Goal: Task Accomplishment & Management: Use online tool/utility

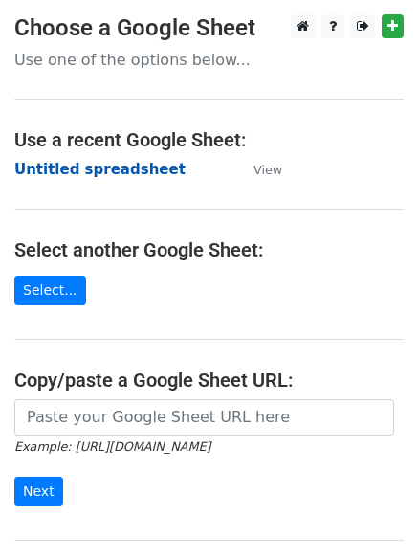
click at [125, 161] on strong "Untitled spreadsheet" at bounding box center [99, 169] width 171 height 17
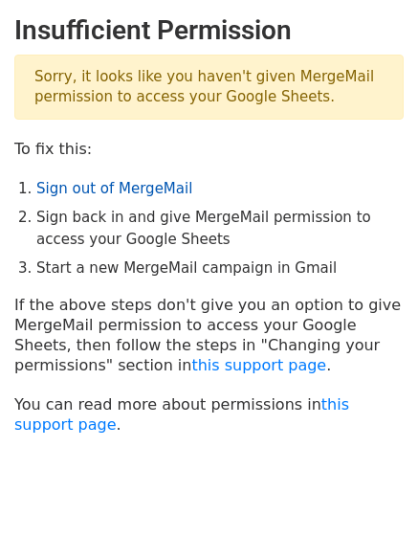
click at [144, 188] on link "Sign out of MergeMail" at bounding box center [114, 188] width 156 height 17
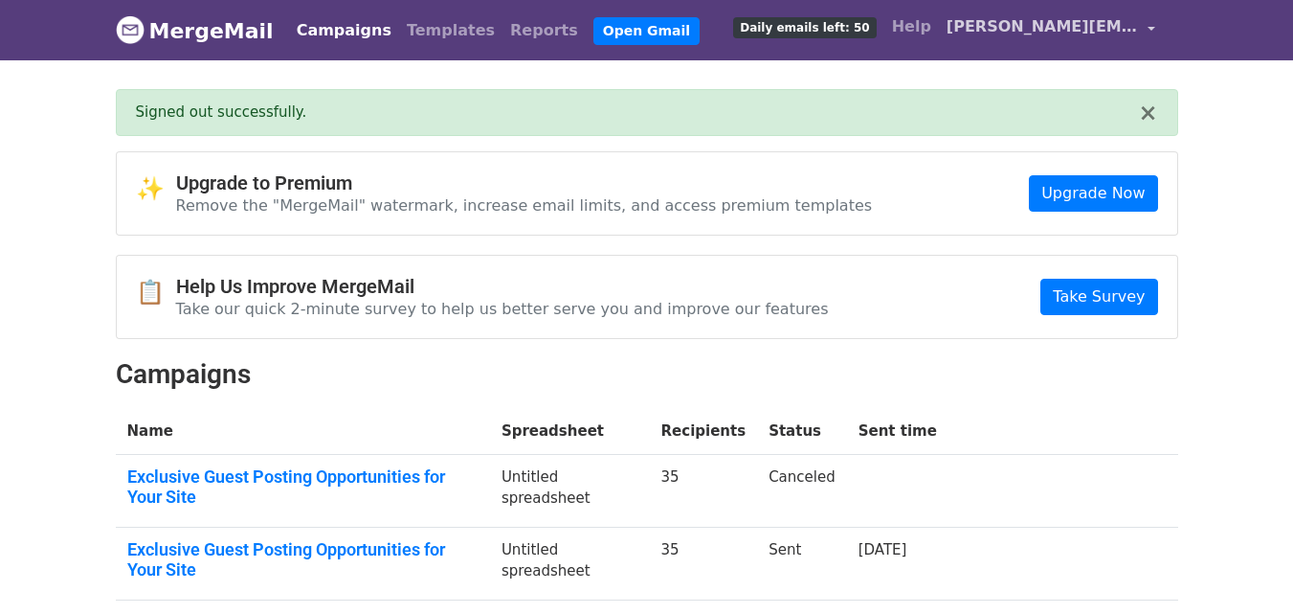
click at [972, 20] on span "sabrina.backlinks@gmail.com" at bounding box center [1042, 26] width 191 height 23
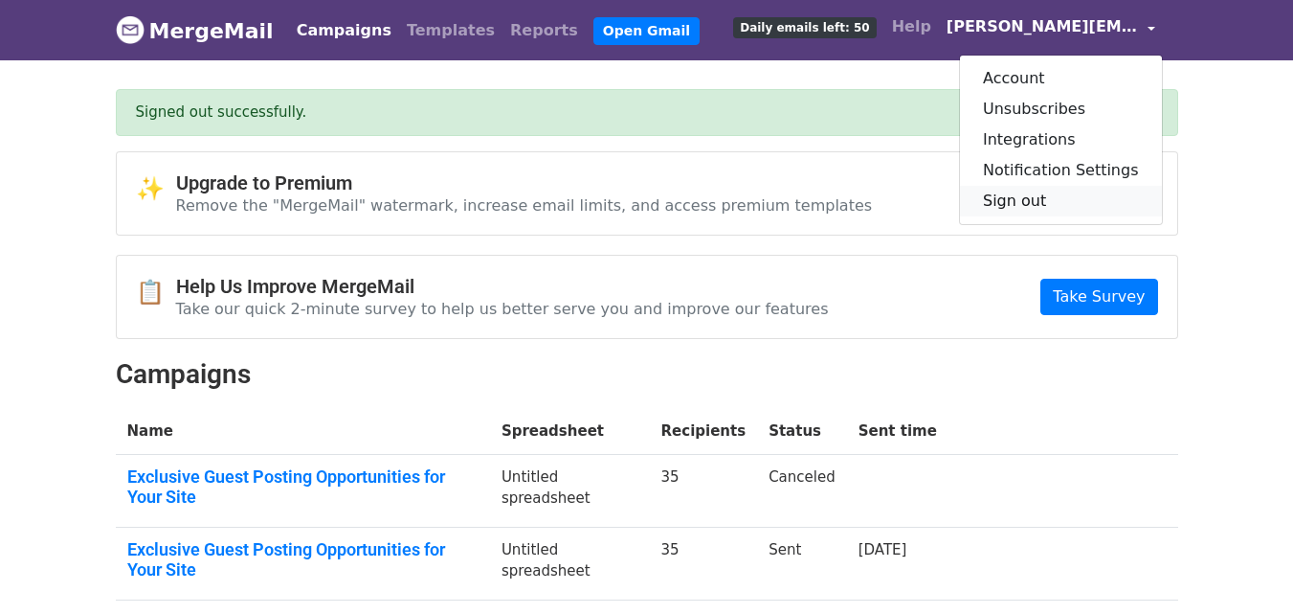
click at [1059, 194] on link "Sign out" at bounding box center [1061, 201] width 202 height 31
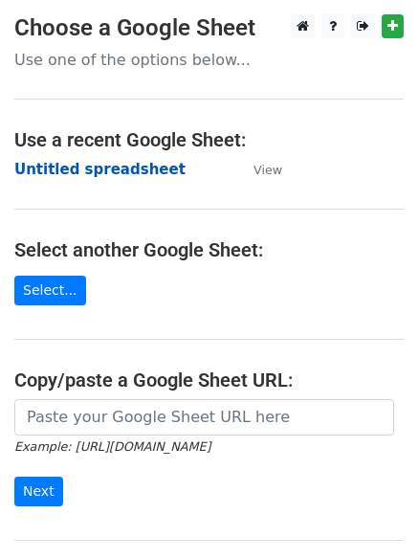
click at [134, 162] on strong "Untitled spreadsheet" at bounding box center [99, 169] width 171 height 17
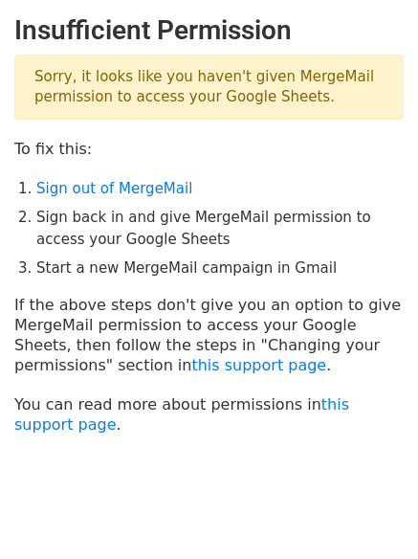
click at [203, 160] on main "Insufficient Permission Sorry, it looks like you haven't given MergeMail permis…" at bounding box center [209, 224] width 418 height 420
click at [262, 181] on li "Sign out of MergeMail" at bounding box center [220, 189] width 368 height 22
click at [93, 187] on link "Sign out of MergeMail" at bounding box center [114, 188] width 156 height 17
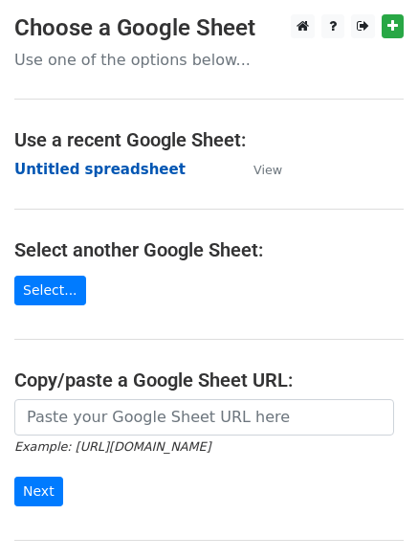
click at [112, 175] on strong "Untitled spreadsheet" at bounding box center [99, 169] width 171 height 17
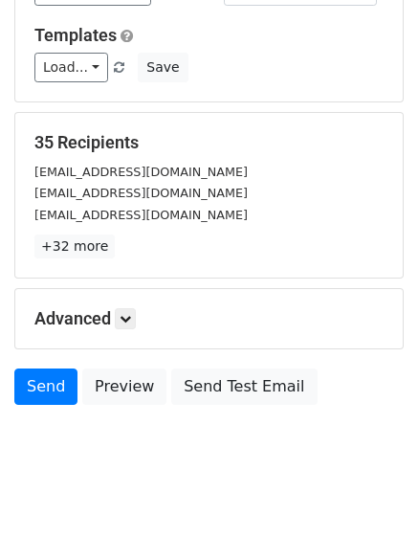
scroll to position [185, 0]
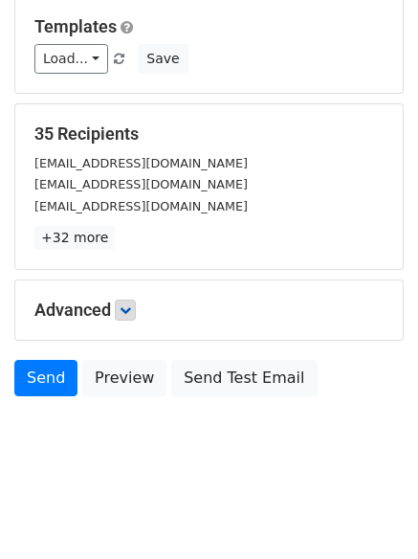
click at [118, 309] on h5 "Advanced" at bounding box center [208, 310] width 349 height 21
click at [136, 312] on link at bounding box center [125, 310] width 21 height 21
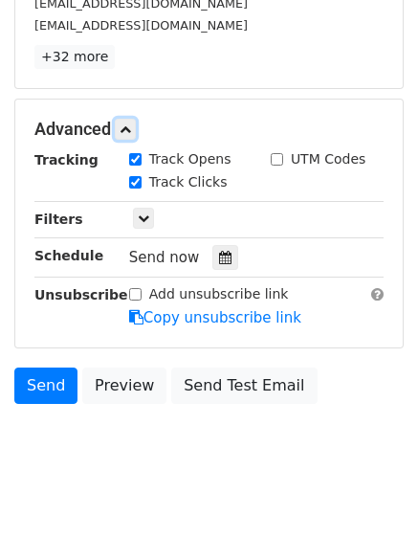
scroll to position [372, 0]
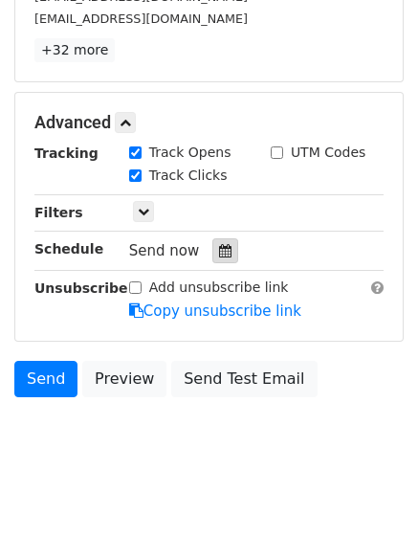
click at [220, 256] on icon at bounding box center [225, 250] width 12 height 13
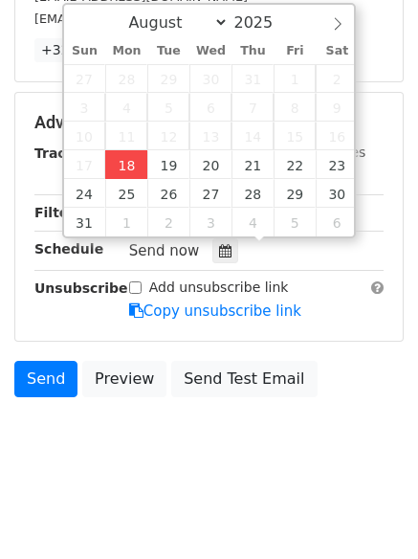
type input "2025-08-18 15:11"
type input "03"
type input "11"
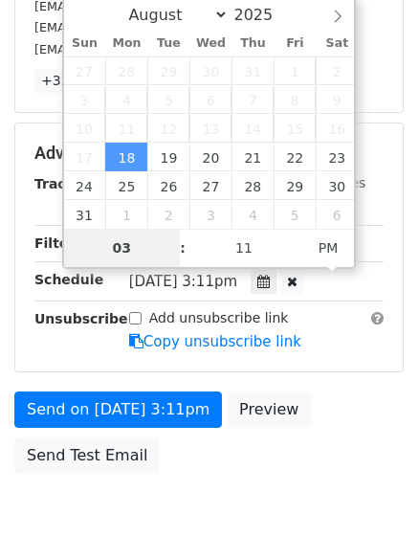
type input "4"
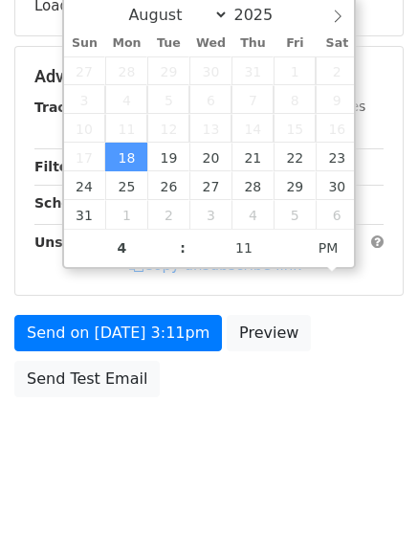
type input "2025-08-18 16:11"
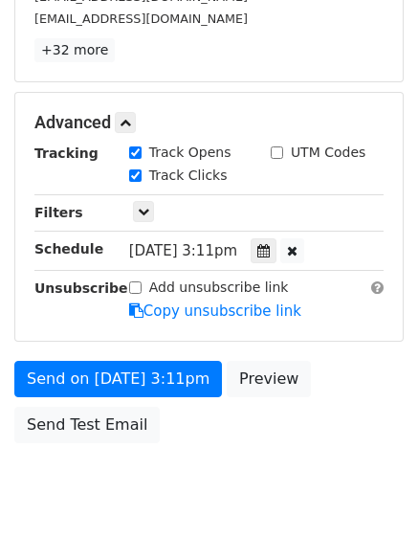
click at [133, 339] on div "Advanced Tracking Track Opens UTM Codes Track Clicks Filters Only include sprea…" at bounding box center [209, 217] width 388 height 248
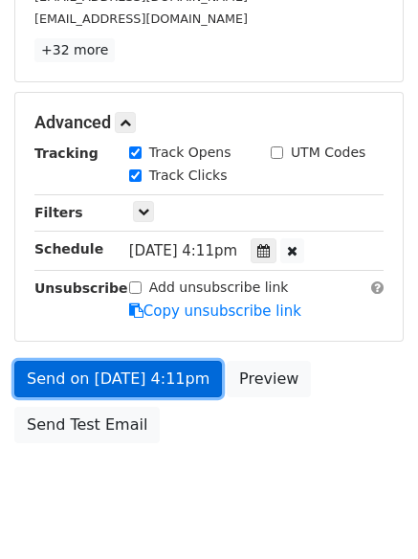
click at [160, 384] on link "Send on Aug 18 at 4:11pm" at bounding box center [118, 379] width 208 height 36
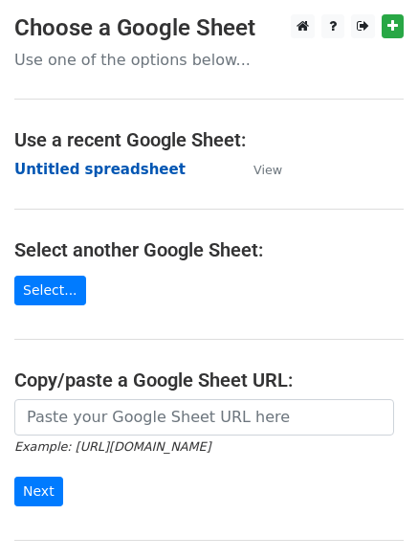
click at [129, 167] on strong "Untitled spreadsheet" at bounding box center [99, 169] width 171 height 17
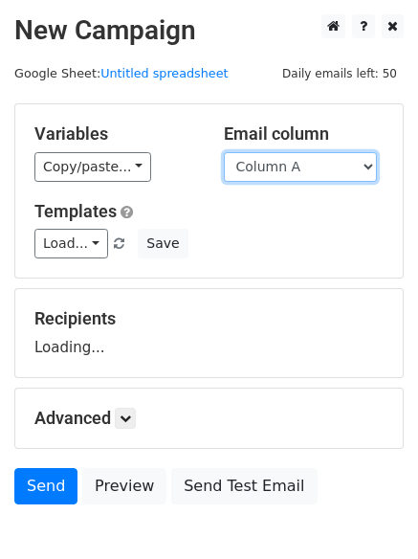
click at [292, 171] on select "Column A Column B Column C" at bounding box center [300, 167] width 153 height 30
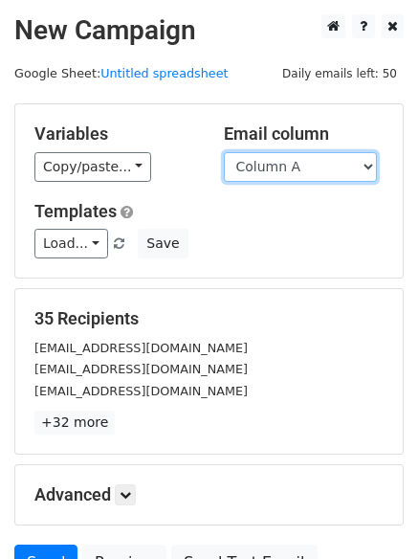
click at [327, 171] on select "Column A Column B Column C" at bounding box center [300, 167] width 153 height 30
select select "Column B"
click at [224, 152] on select "Column A Column B Column C" at bounding box center [300, 167] width 153 height 30
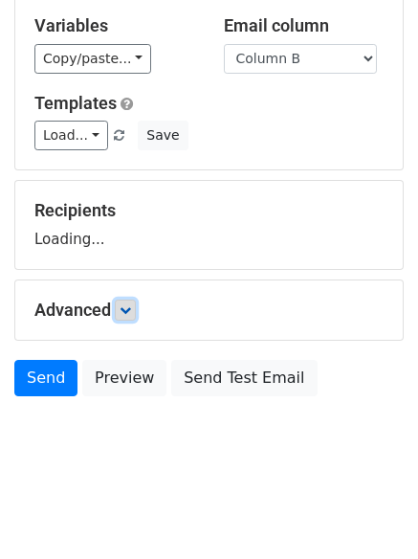
click at [131, 307] on icon at bounding box center [125, 309] width 11 height 11
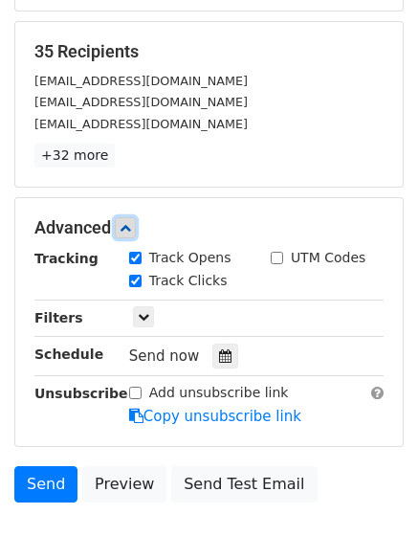
scroll to position [288, 0]
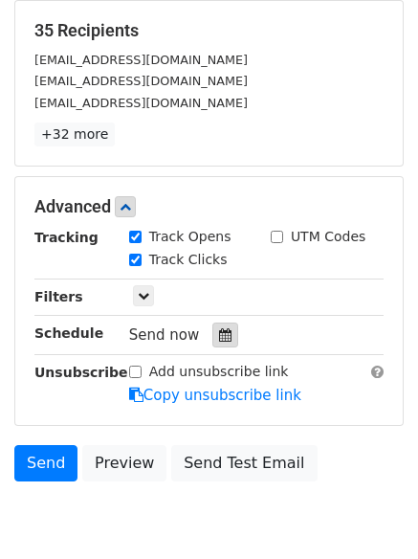
click at [223, 342] on div at bounding box center [225, 335] width 26 height 25
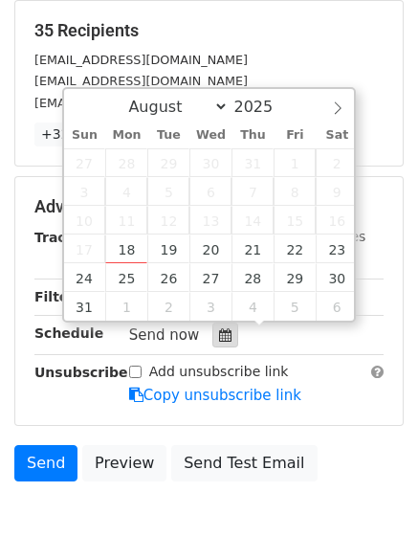
scroll to position [372, 0]
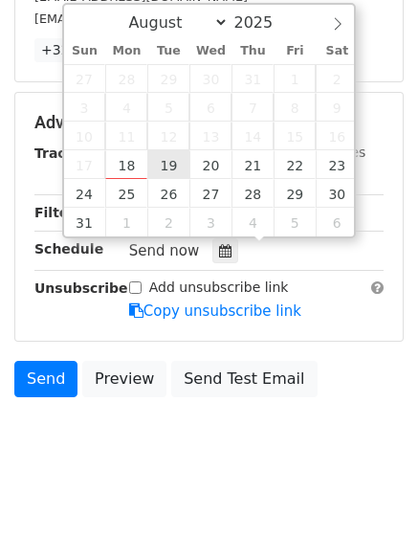
type input "[DATE] 12:00"
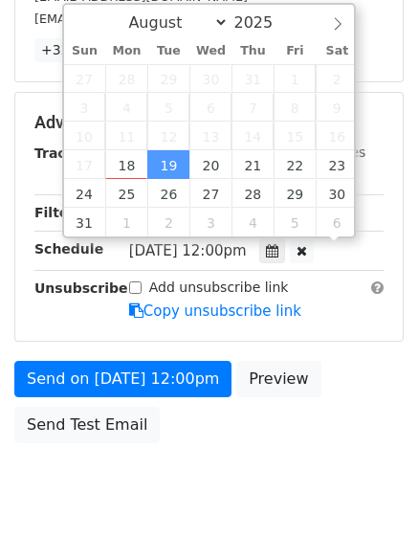
scroll to position [1, 0]
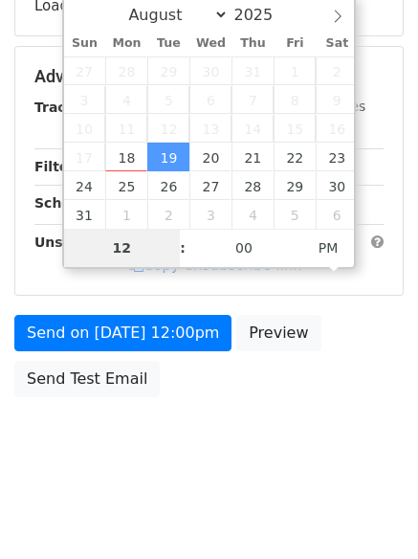
type input "5"
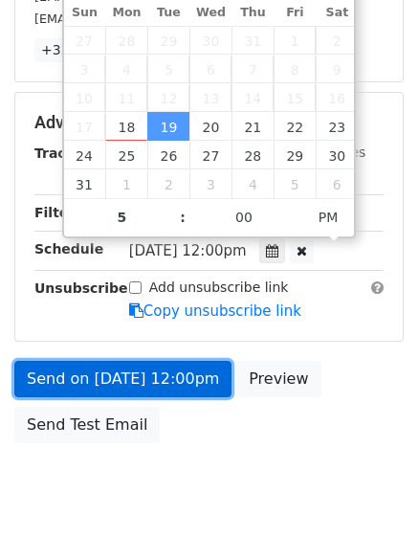
type input "2025-08-19 17:00"
click at [179, 371] on link "Send on Aug 19 at 12:00pm" at bounding box center [122, 379] width 217 height 36
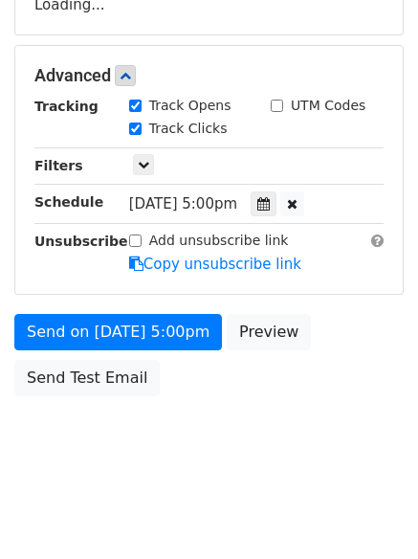
scroll to position [342, 0]
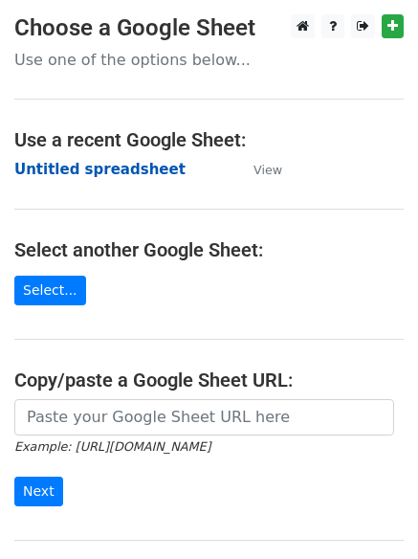
click at [104, 168] on strong "Untitled spreadsheet" at bounding box center [99, 169] width 171 height 17
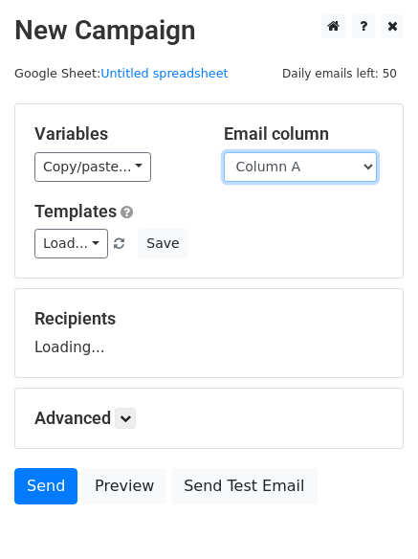
drag, startPoint x: 0, startPoint y: 0, endPoint x: 310, endPoint y: 169, distance: 353.4
click at [310, 169] on select "Column A Column B Column C" at bounding box center [300, 167] width 153 height 30
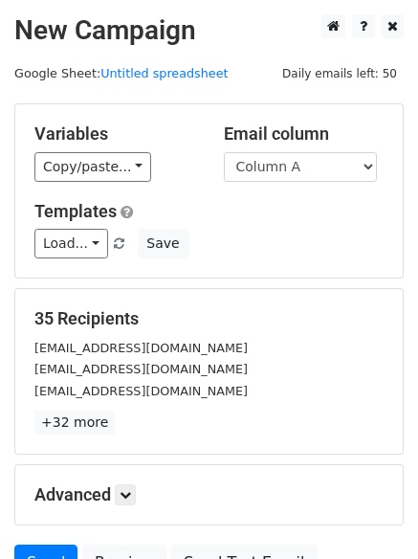
click at [288, 238] on div "Load... No templates saved Save" at bounding box center [209, 244] width 378 height 30
click at [297, 164] on select "Column A Column B Column C" at bounding box center [300, 167] width 153 height 30
select select "Column C"
click at [224, 152] on select "Column A Column B Column C" at bounding box center [300, 167] width 153 height 30
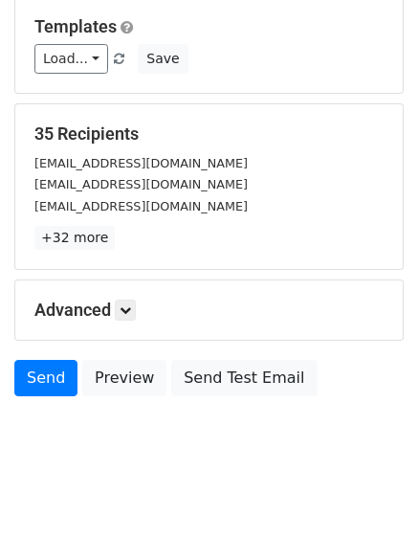
click at [118, 320] on h5 "Advanced" at bounding box center [208, 310] width 349 height 21
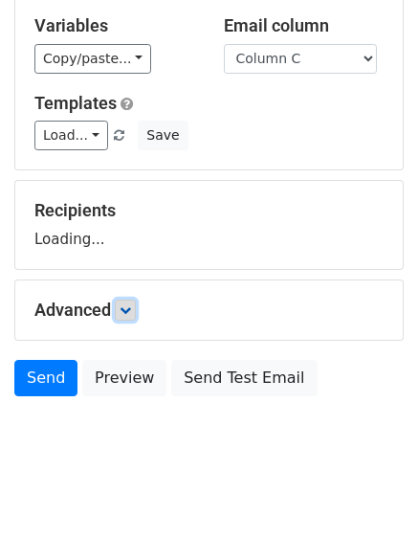
click at [129, 313] on icon at bounding box center [125, 309] width 11 height 11
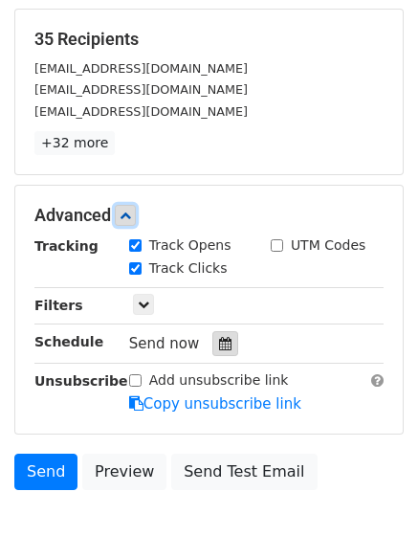
scroll to position [372, 0]
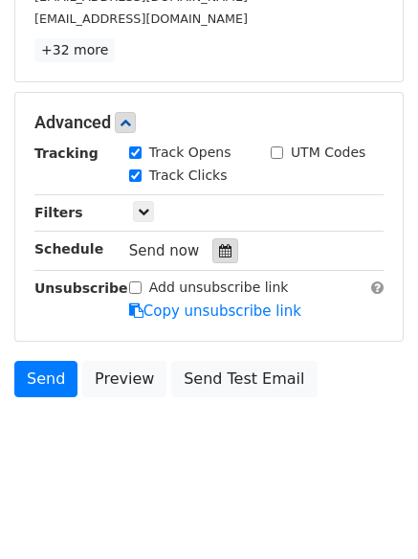
click at [223, 250] on div at bounding box center [225, 250] width 26 height 25
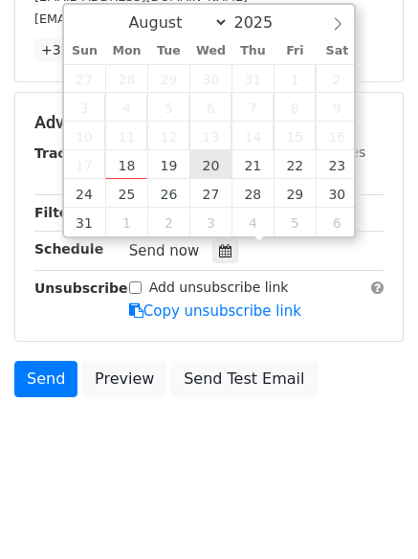
type input "2025-08-20 12:00"
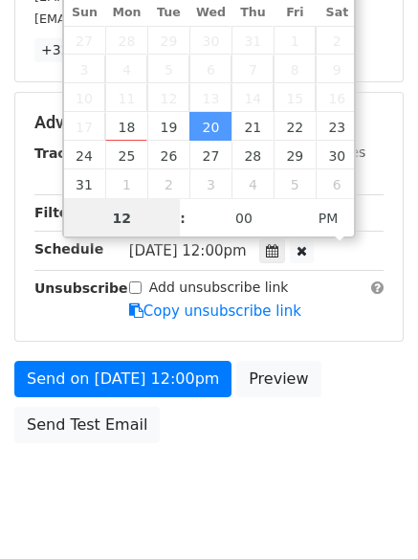
scroll to position [1, 0]
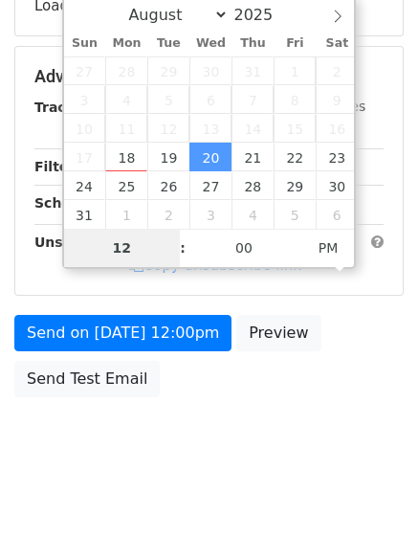
type input "6"
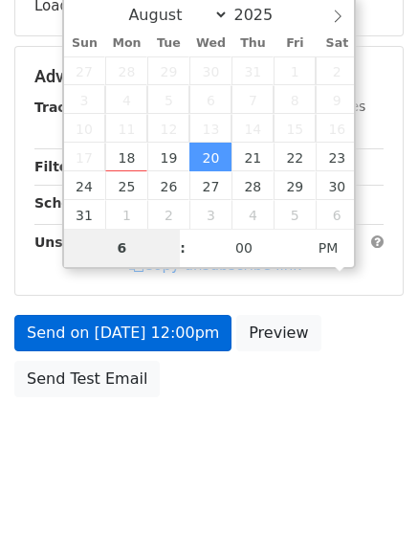
scroll to position [372, 0]
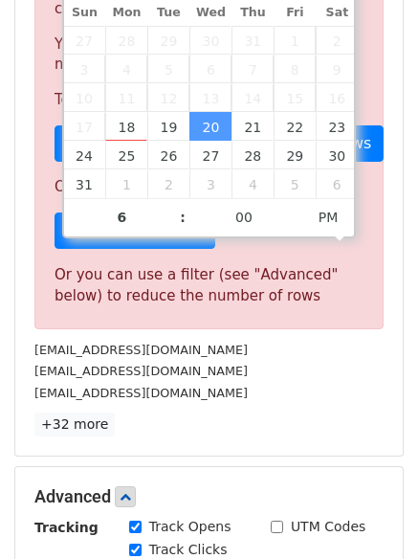
type input "2025-08-20 18:00"
click at [265, 379] on div "[EMAIL_ADDRESS][DOMAIN_NAME]" at bounding box center [209, 371] width 378 height 22
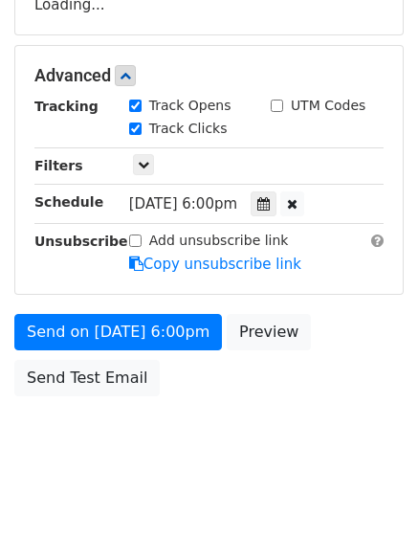
click at [189, 294] on div "Advanced Tracking Track Opens UTM Codes Track Clicks Filters Only include sprea…" at bounding box center [209, 170] width 388 height 248
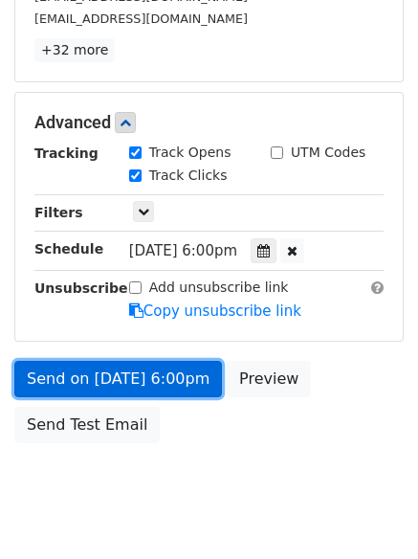
click at [191, 394] on link "Send on Aug 20 at 6:00pm" at bounding box center [118, 379] width 208 height 36
click at [153, 372] on link "Send on Aug 20 at 6:00pm" at bounding box center [118, 379] width 208 height 36
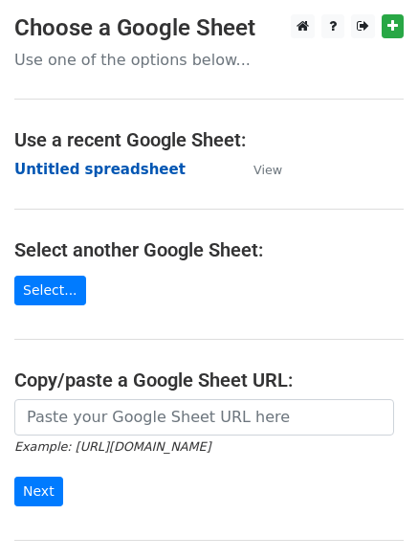
click at [133, 174] on strong "Untitled spreadsheet" at bounding box center [99, 169] width 171 height 17
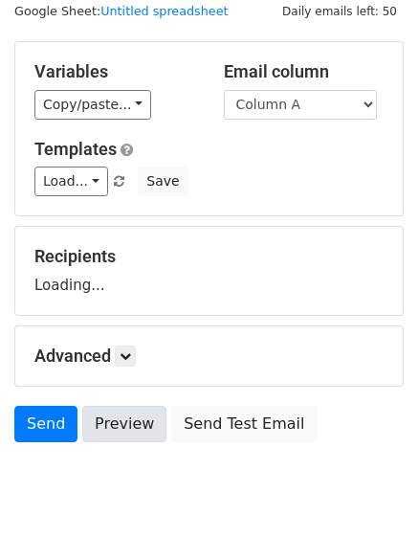
scroll to position [108, 0]
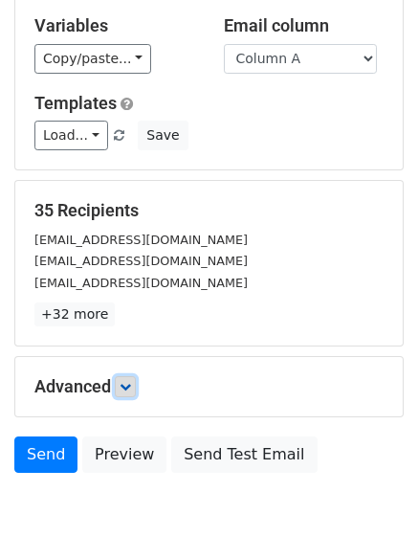
click at [122, 392] on link at bounding box center [125, 386] width 21 height 21
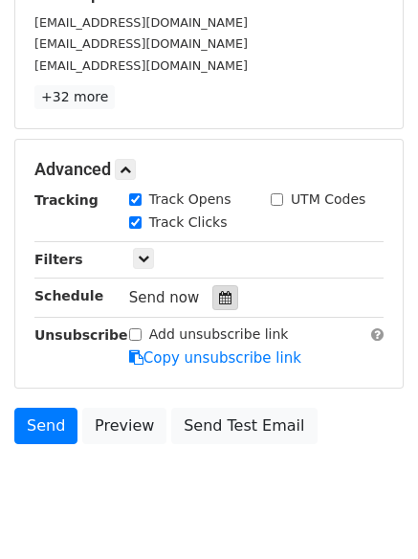
click at [222, 301] on icon at bounding box center [225, 297] width 12 height 13
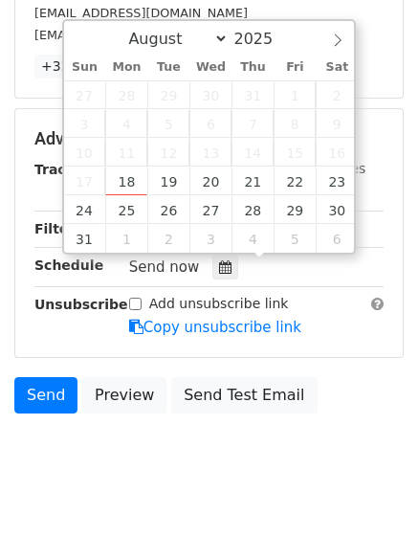
scroll to position [372, 0]
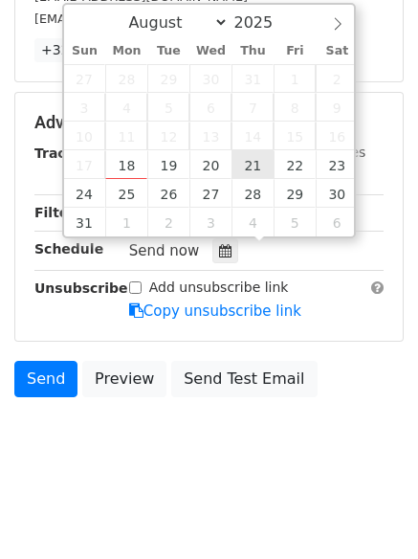
type input "[DATE] 12:00"
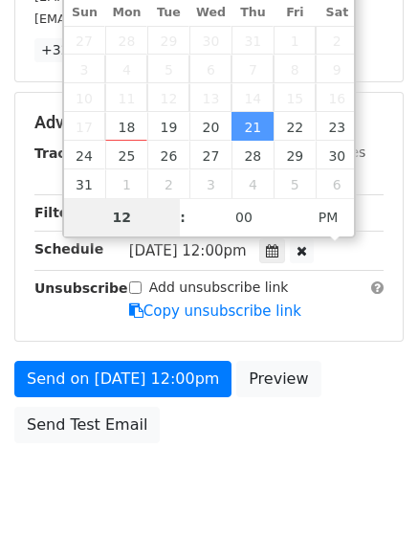
type input "7"
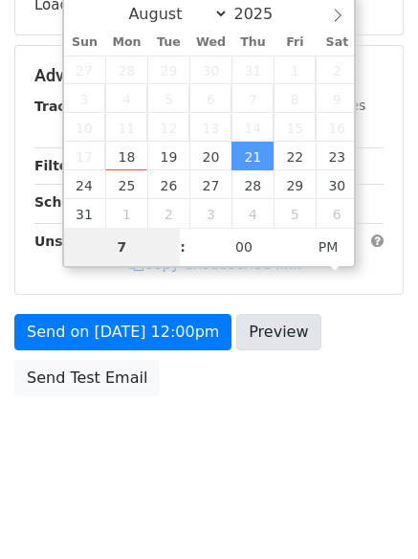
scroll to position [342, 0]
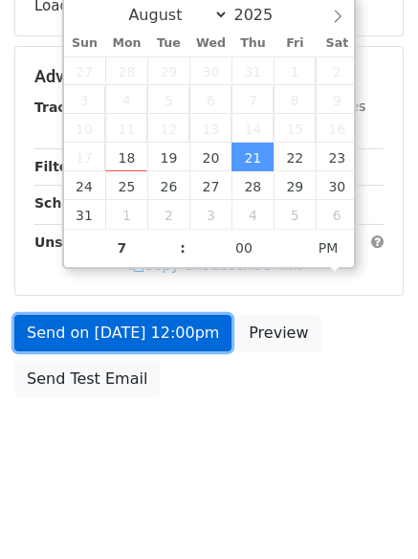
type input "[DATE] 19:00"
click at [167, 348] on link "Send on [DATE] 12:00pm" at bounding box center [122, 333] width 217 height 36
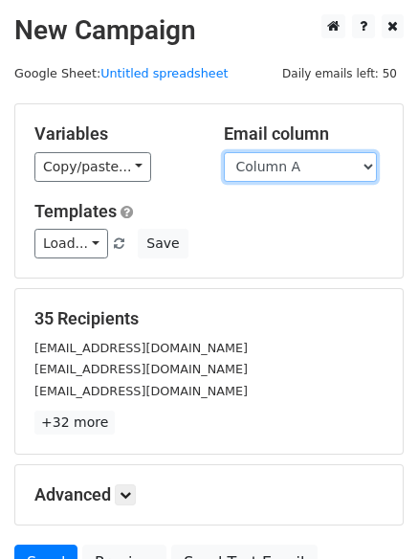
click at [279, 164] on select "Column A Column B Column C" at bounding box center [300, 167] width 153 height 30
select select "Column B"
click at [224, 152] on select "Column A Column B Column C" at bounding box center [300, 167] width 153 height 30
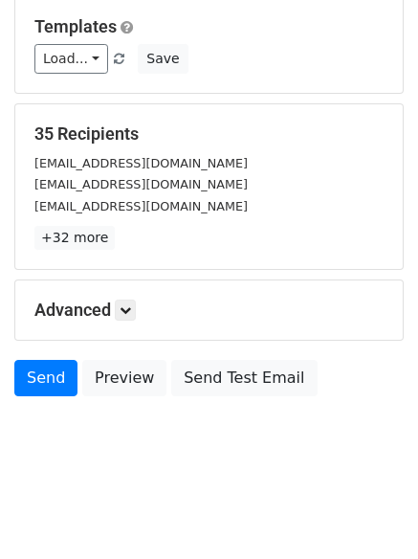
click at [145, 310] on h5 "Advanced" at bounding box center [208, 310] width 349 height 21
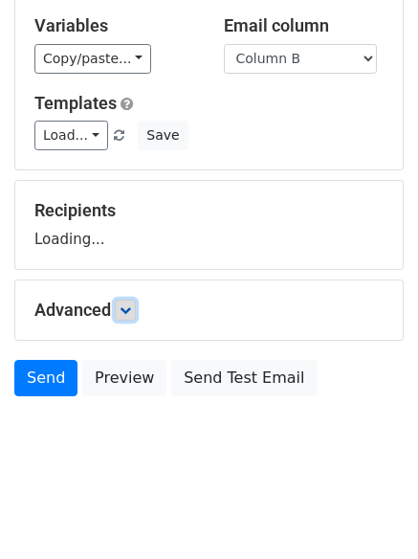
click at [131, 310] on icon at bounding box center [125, 309] width 11 height 11
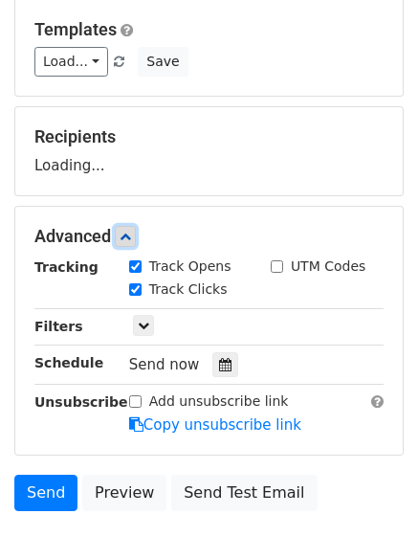
scroll to position [275, 0]
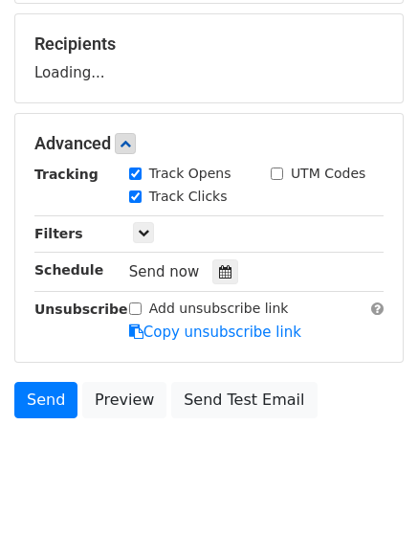
drag, startPoint x: 226, startPoint y: 277, endPoint x: 228, endPoint y: 292, distance: 15.4
click at [226, 277] on div at bounding box center [225, 271] width 26 height 25
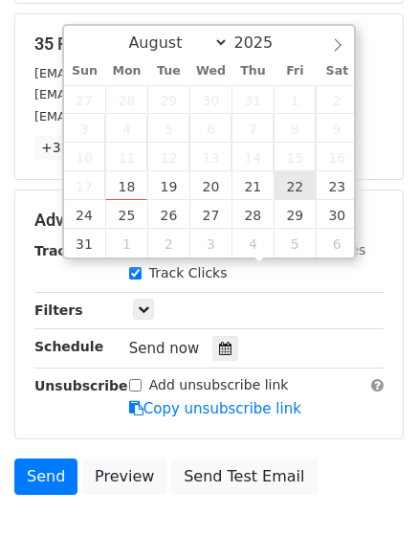
type input "2025-08-22 12:00"
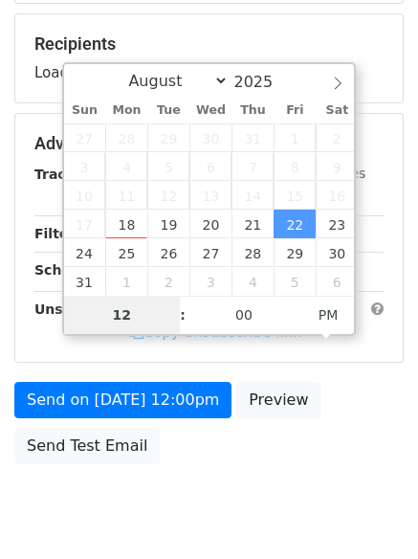
type input "8"
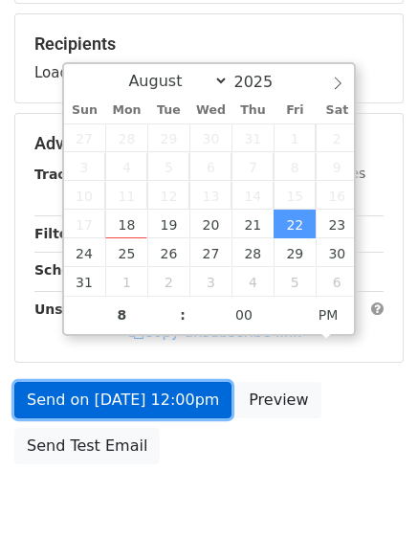
type input "2025-08-22 20:00"
click at [167, 406] on form "Variables Copy/paste... {{Column A}} {{Column B}} {{Column C}} Email column Col…" at bounding box center [209, 151] width 390 height 645
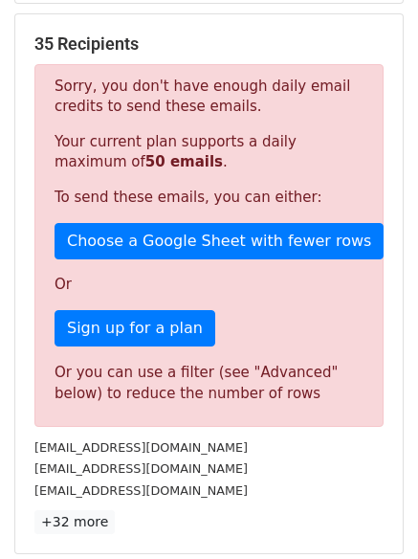
scroll to position [342, 0]
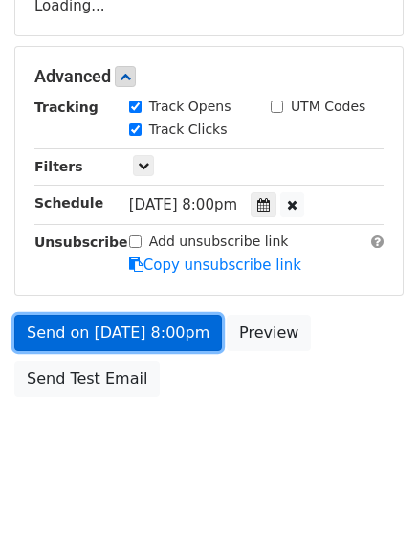
click at [195, 334] on link "Send on Aug 22 at 8:00pm" at bounding box center [118, 333] width 208 height 36
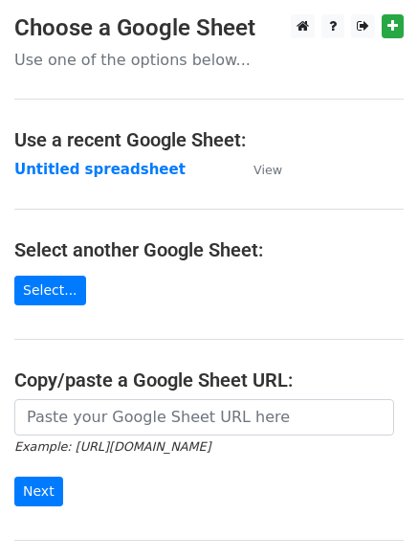
click at [77, 166] on strong "Untitled spreadsheet" at bounding box center [99, 169] width 171 height 17
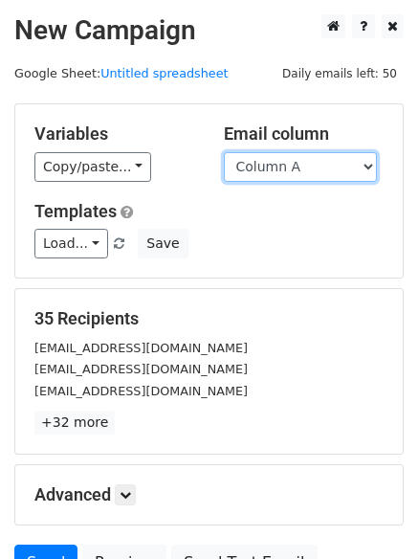
click at [293, 175] on select "Column A Column B Column C" at bounding box center [300, 167] width 153 height 30
select select "Column C"
click at [224, 152] on select "Column A Column B Column C" at bounding box center [300, 167] width 153 height 30
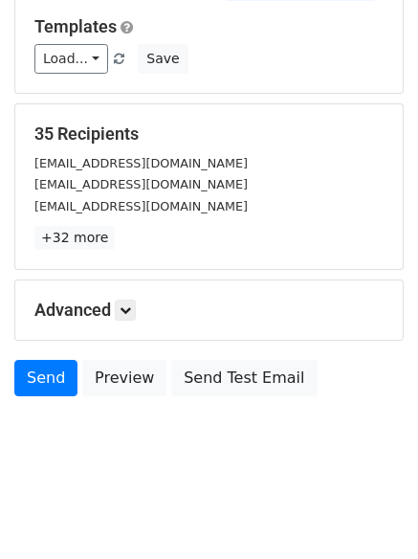
scroll to position [108, 0]
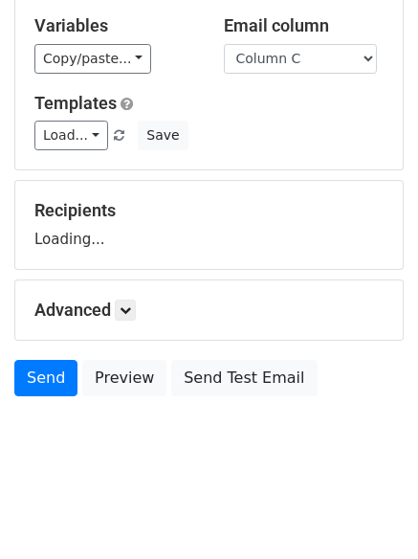
click at [120, 332] on div "Advanced Tracking Track Opens UTM Codes Track Clicks Filters Only include sprea…" at bounding box center [209, 309] width 388 height 59
click at [125, 323] on div "Advanced Tracking Track Opens UTM Codes Track Clicks Filters Only include sprea…" at bounding box center [209, 309] width 388 height 59
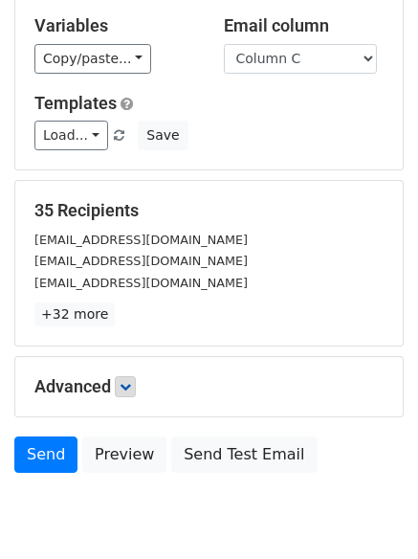
scroll to position [185, 0]
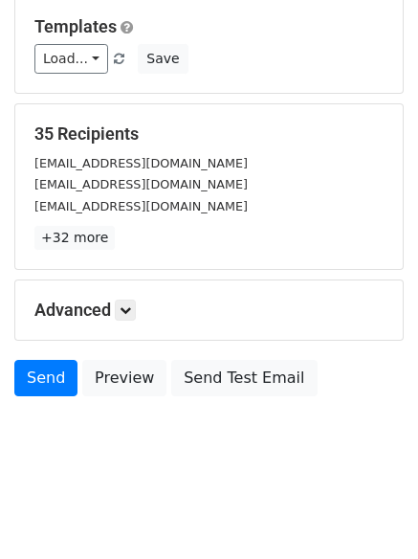
click at [117, 294] on div "Advanced Tracking Track Opens UTM Codes Track Clicks Filters Only include sprea…" at bounding box center [209, 309] width 388 height 59
click at [131, 314] on icon at bounding box center [125, 309] width 11 height 11
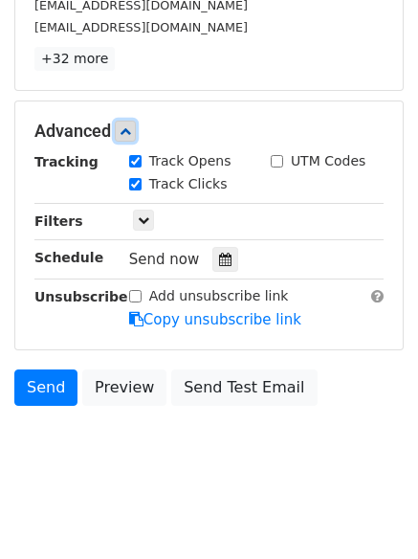
scroll to position [372, 0]
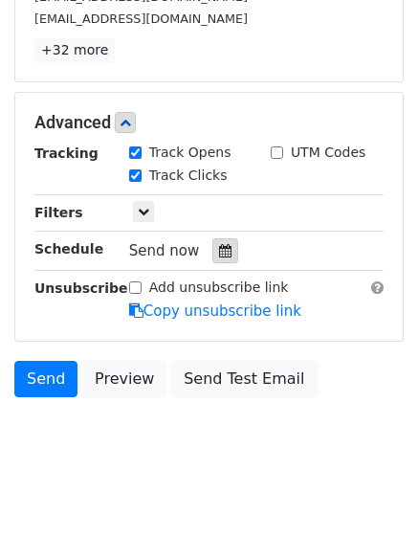
click at [219, 253] on icon at bounding box center [225, 250] width 12 height 13
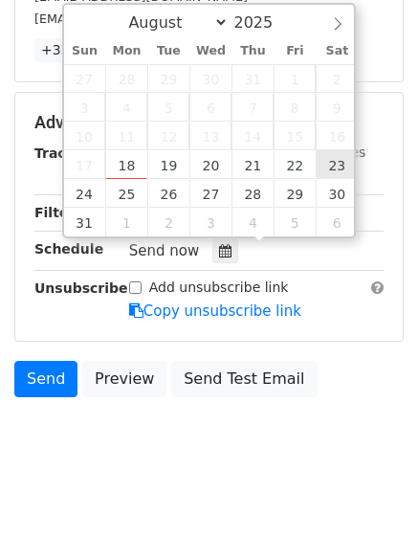
type input "[DATE] 12:00"
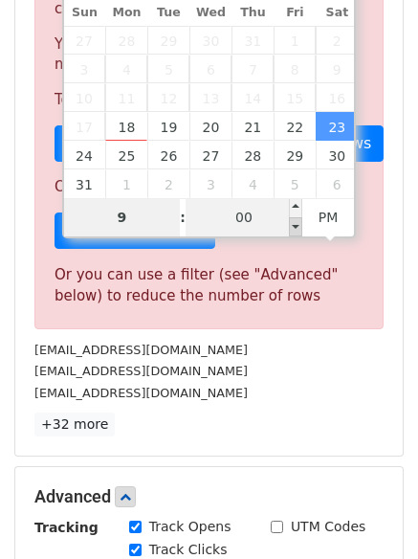
type input "9"
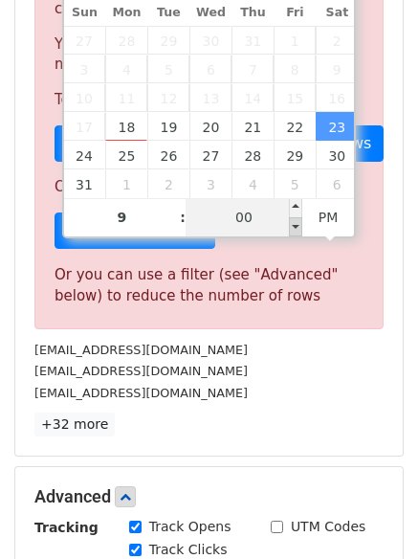
type input "[DATE] 21:00"
type input "09"
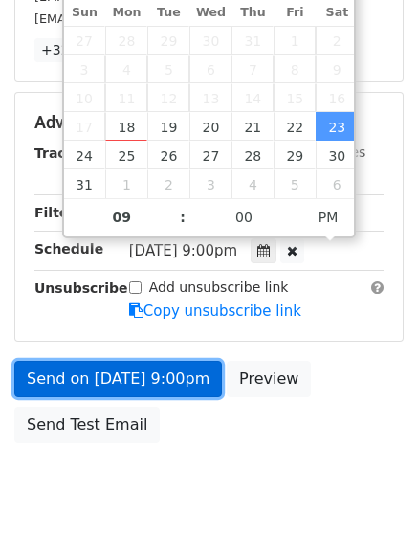
click at [194, 372] on link "Send on [DATE] 9:00pm" at bounding box center [118, 379] width 208 height 36
